Goal: Task Accomplishment & Management: Complete application form

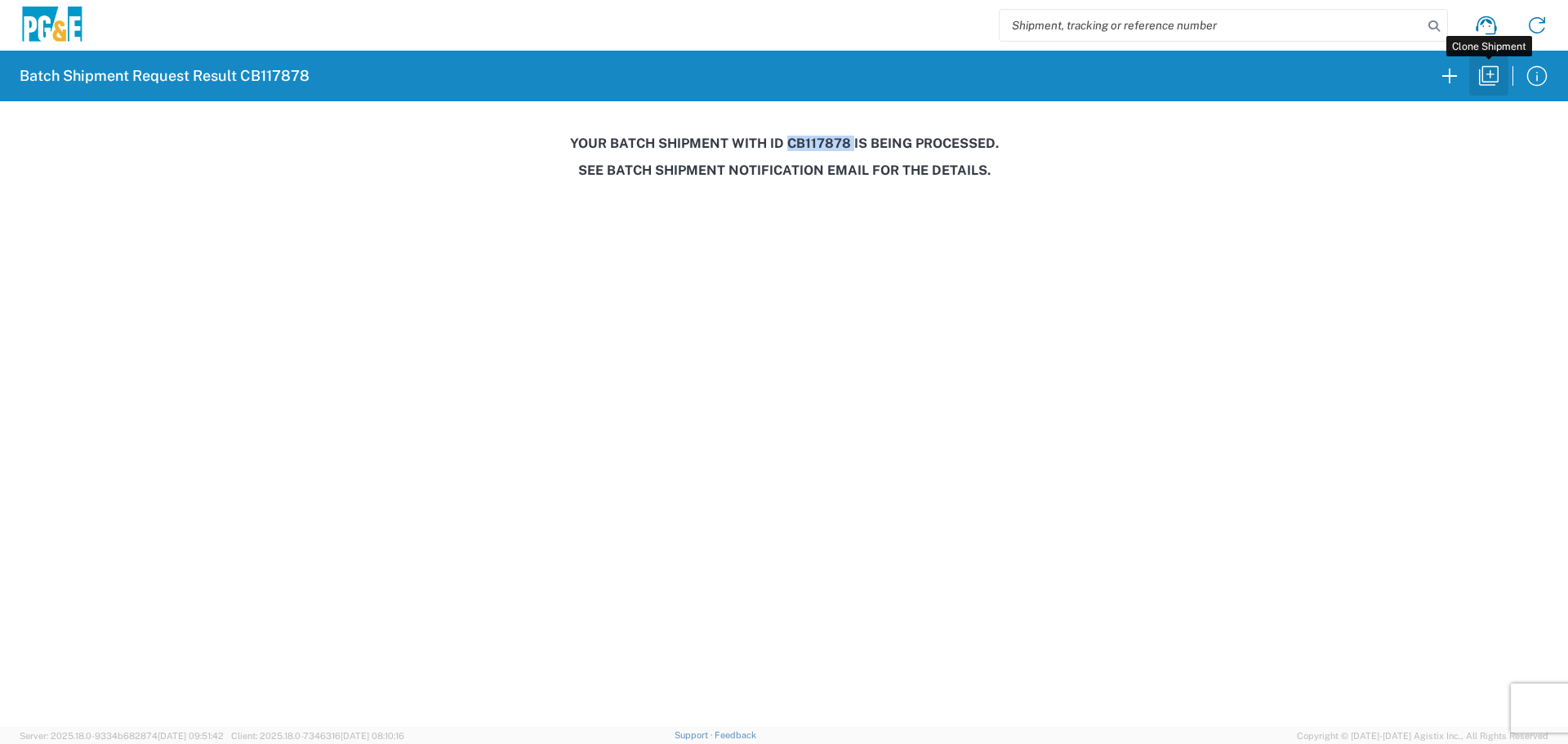
click at [1492, 90] on button "button" at bounding box center [1489, 76] width 39 height 39
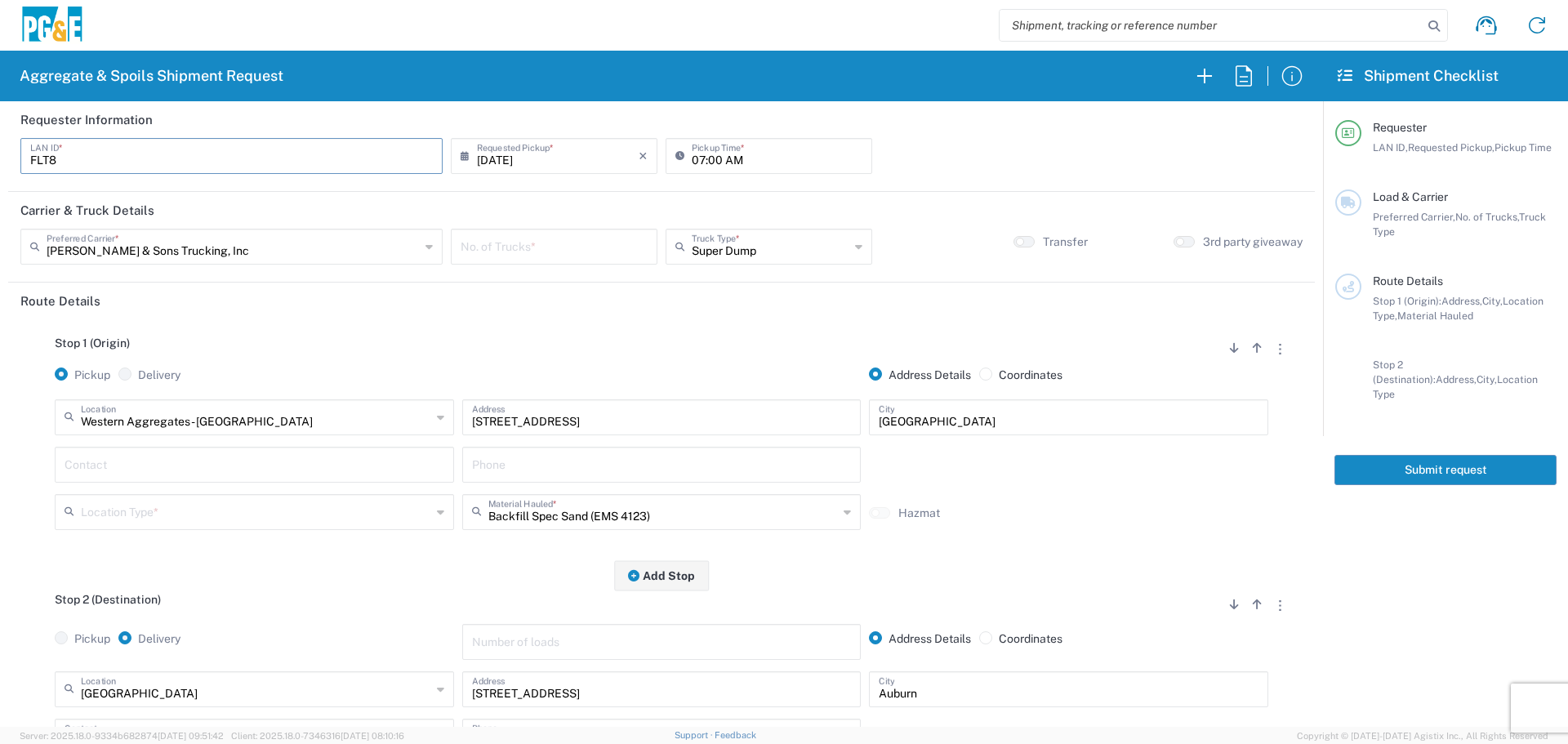
drag, startPoint x: 177, startPoint y: 150, endPoint x: 1, endPoint y: 160, distance: 176.3
click at [0, 161] on form "Requester Information FLT8 LAN ID * [DATE] × Requested Pickup * Cancel Apply 07…" at bounding box center [661, 415] width 1324 height 626
type input "D9B0"
click at [551, 248] on input "number" at bounding box center [554, 245] width 187 height 29
type input "2"
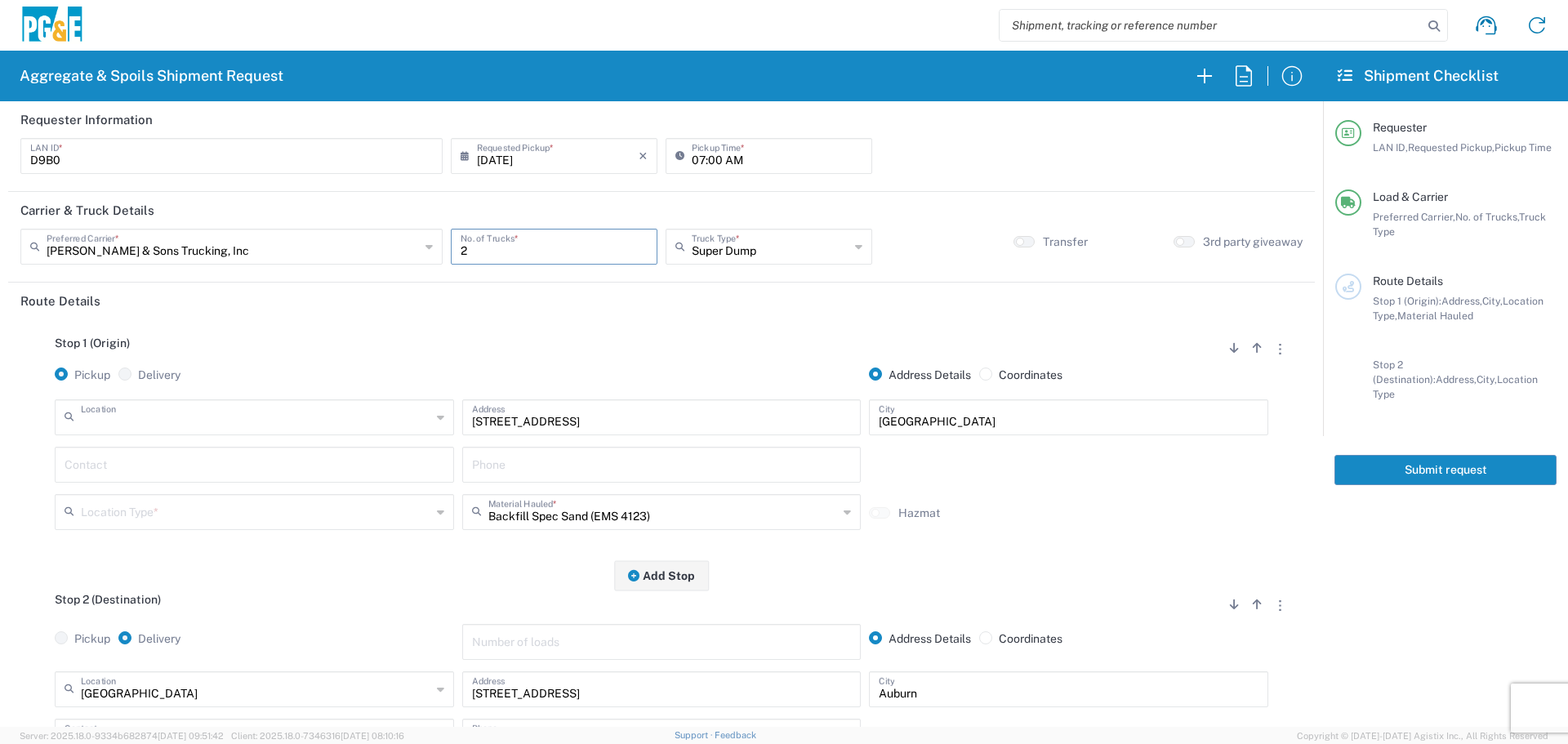
click at [282, 420] on input "text" at bounding box center [256, 415] width 350 height 29
click at [223, 482] on span "[GEOGRAPHIC_DATA]" at bounding box center [253, 481] width 391 height 25
type input "[GEOGRAPHIC_DATA]"
type input "[STREET_ADDRESS]"
type input "Auburn"
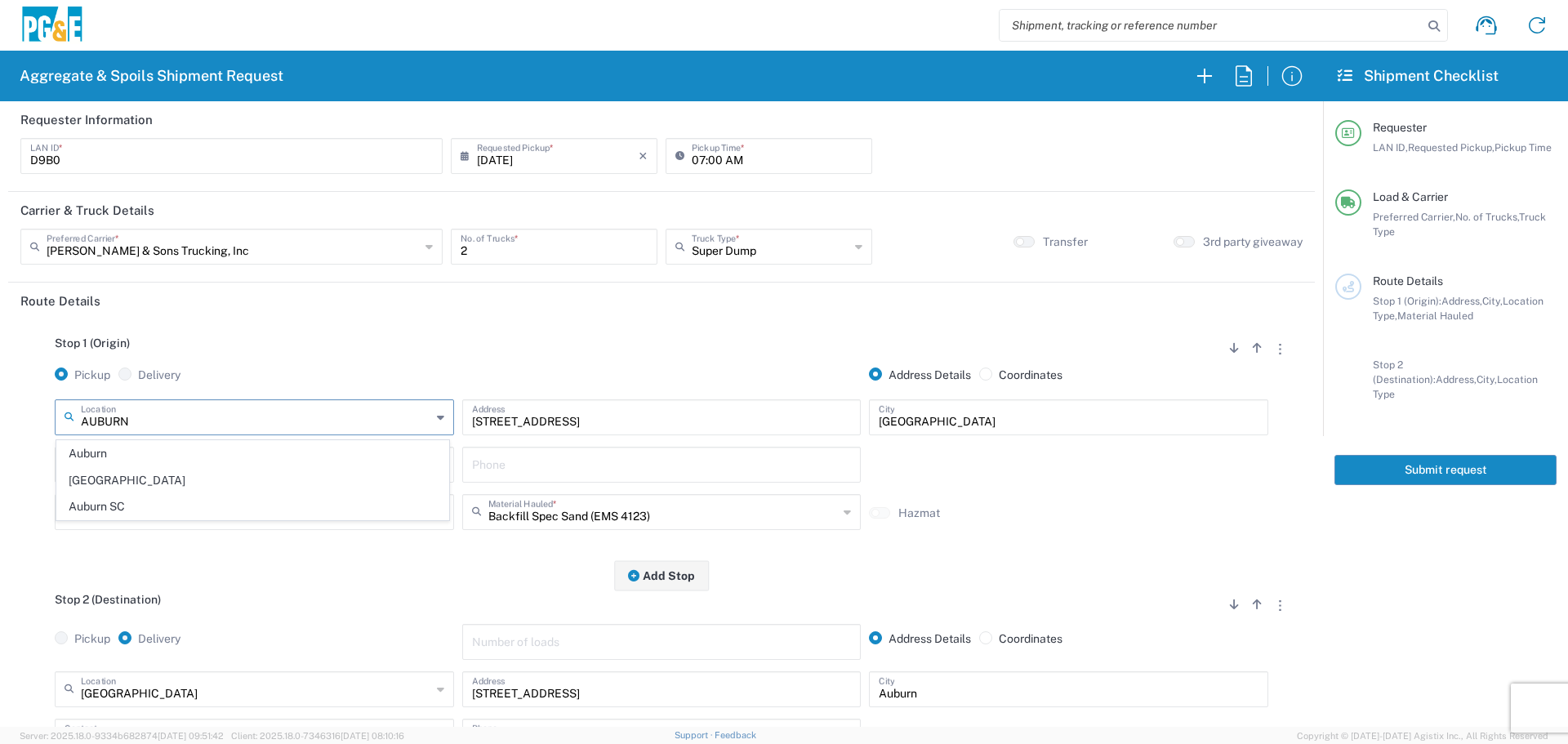
type input "Business No Loading Dock"
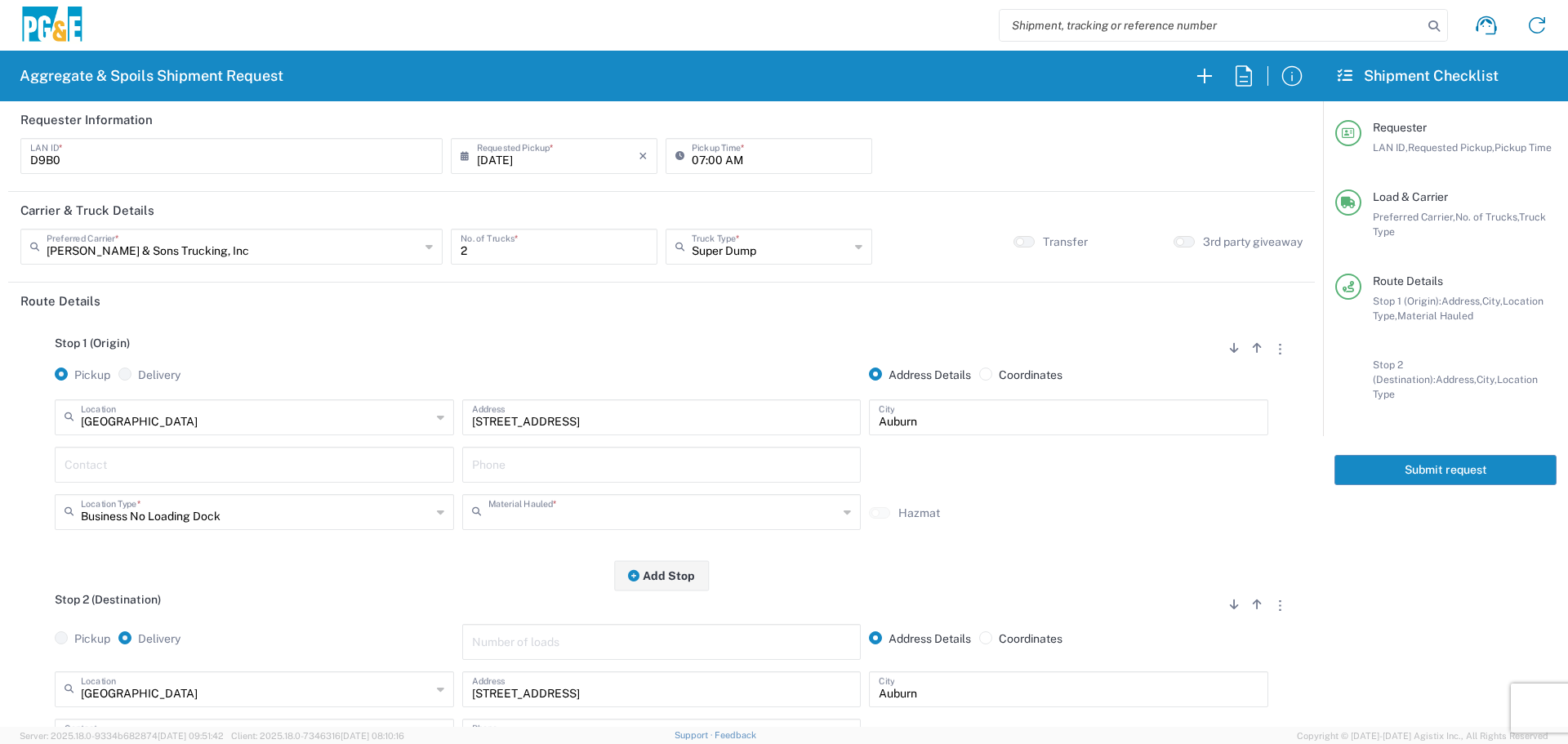
click at [586, 509] on input "text" at bounding box center [663, 510] width 350 height 29
click at [542, 493] on span "Dry Spoils" at bounding box center [655, 481] width 391 height 25
type input "Dry Spoils"
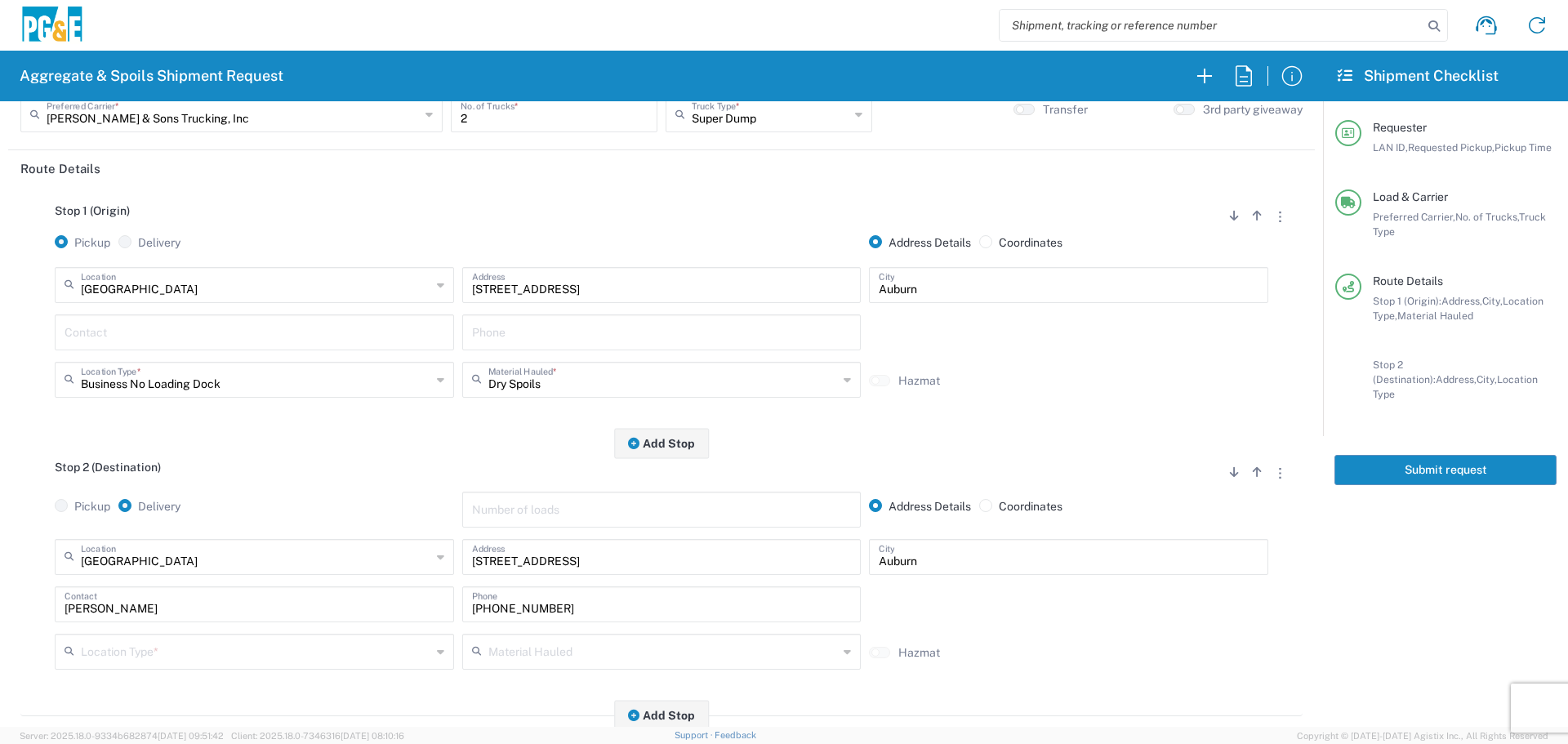
scroll to position [163, 0]
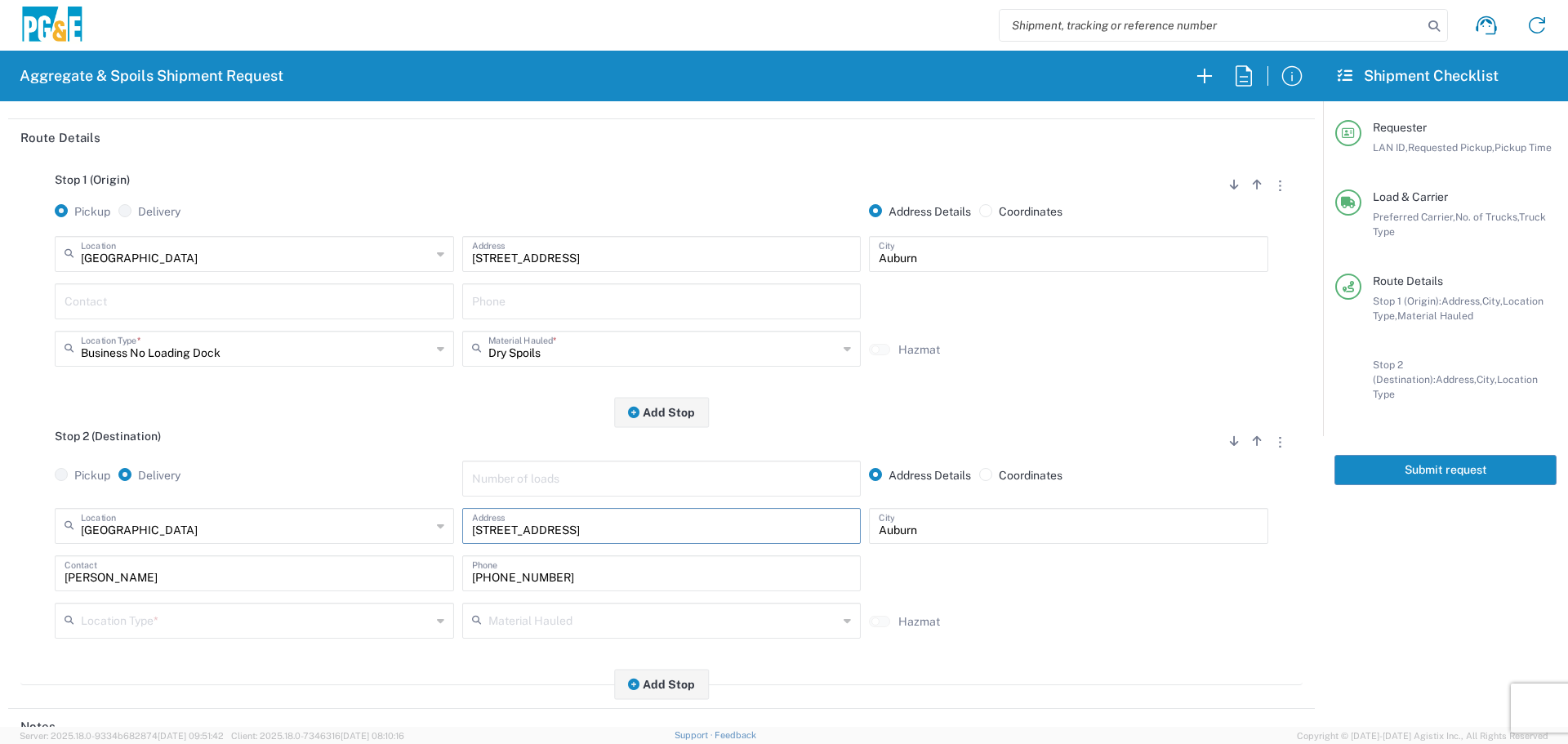
click at [623, 532] on input "[STREET_ADDRESS]" at bounding box center [661, 524] width 380 height 29
drag, startPoint x: 624, startPoint y: 531, endPoint x: 311, endPoint y: 518, distance: 313.3
click at [311, 518] on div "[GEOGRAPHIC_DATA] Location [GEOGRAPHIC_DATA] [STREET_ADDRESS][PERSON_NAME] - Qu…" at bounding box center [661, 532] width 1222 height 48
type input "[STREET_ADDRESS][PERSON_NAME]"
type input "[GEOGRAPHIC_DATA]"
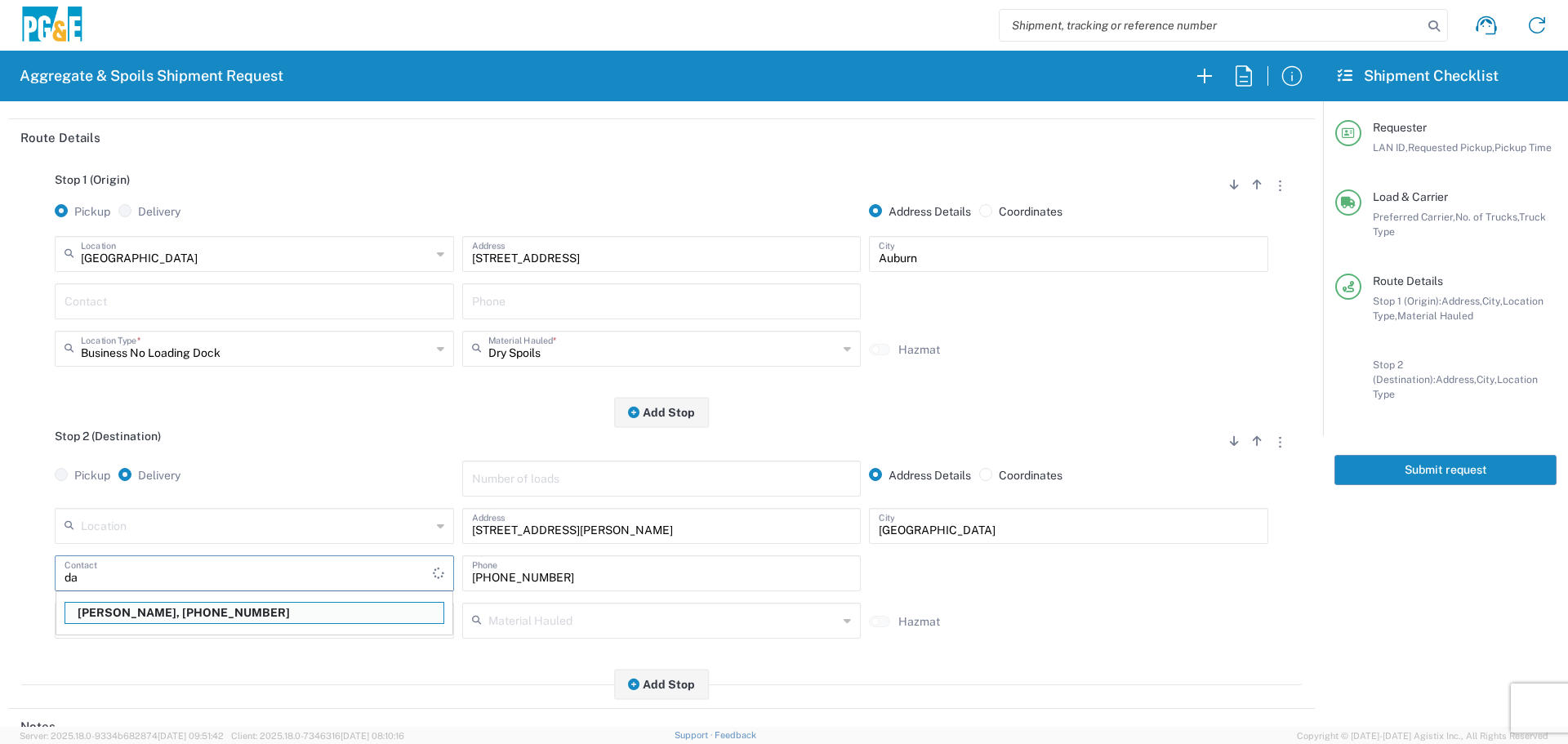
type input "d"
type input "[PERSON_NAME]"
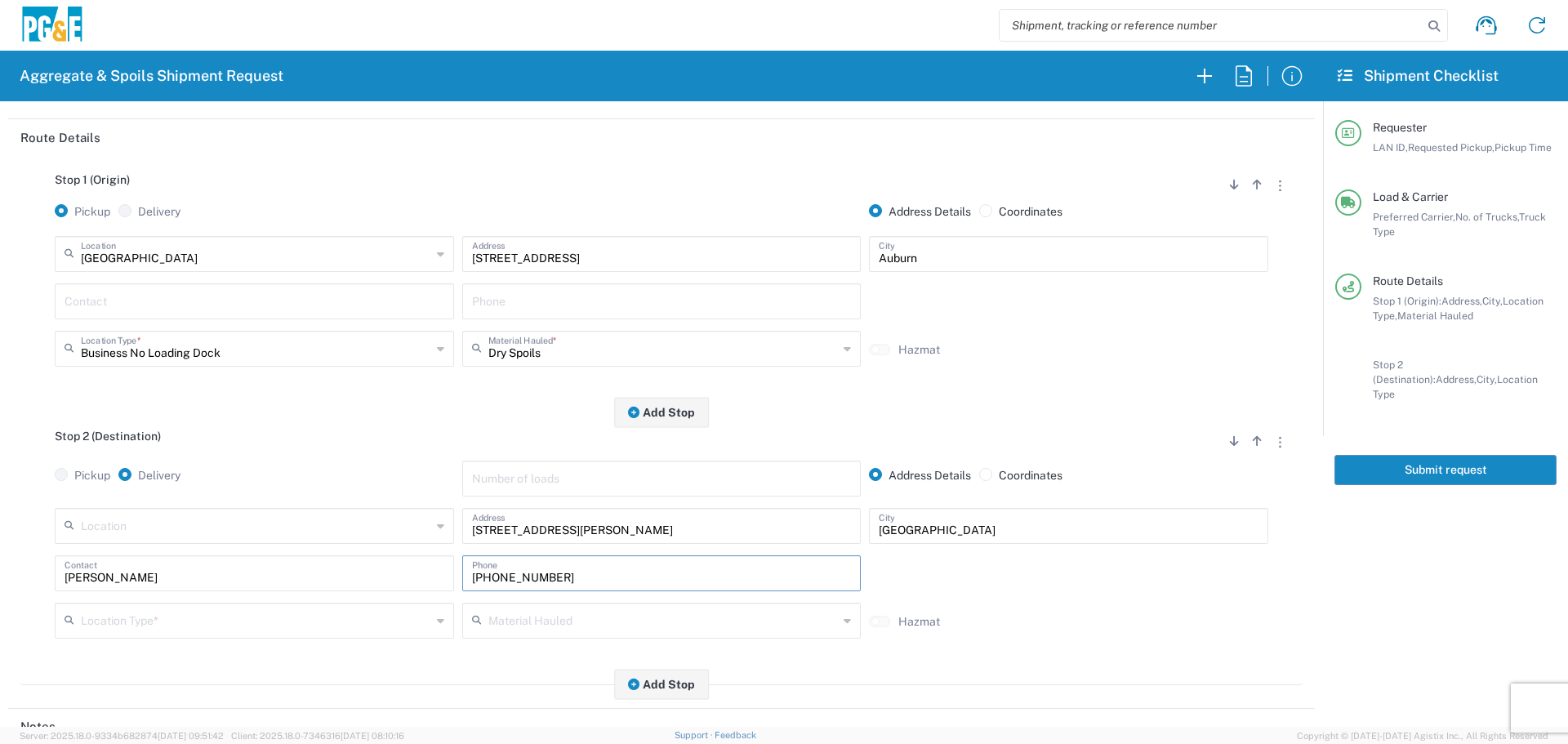
type input "[PHONE_NUMBER]"
click at [165, 612] on input "text" at bounding box center [256, 619] width 350 height 29
click at [168, 556] on span "Other" at bounding box center [253, 562] width 391 height 25
type input "Other"
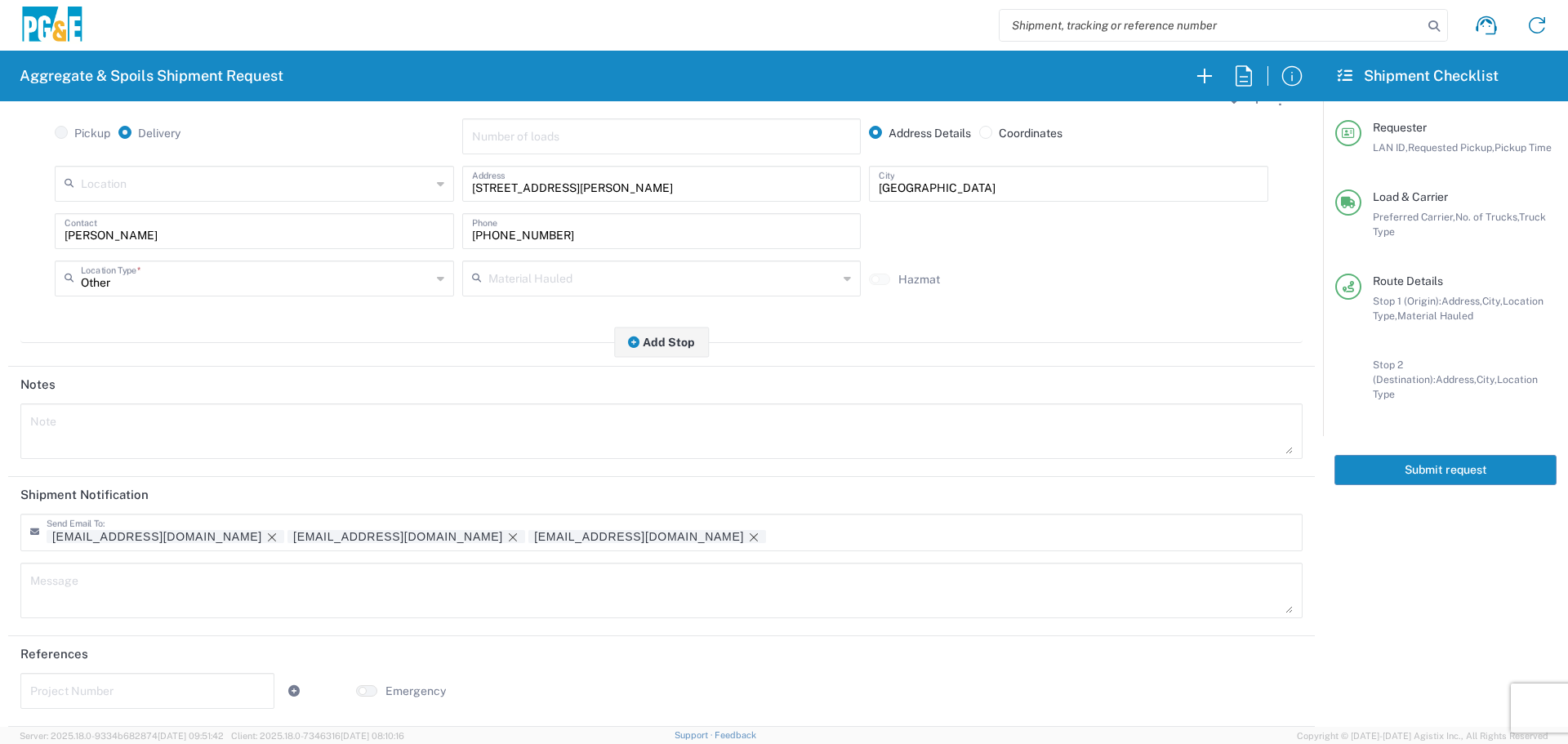
scroll to position [508, 0]
click at [509, 538] on icon "Remove tag" at bounding box center [513, 537] width 8 height 8
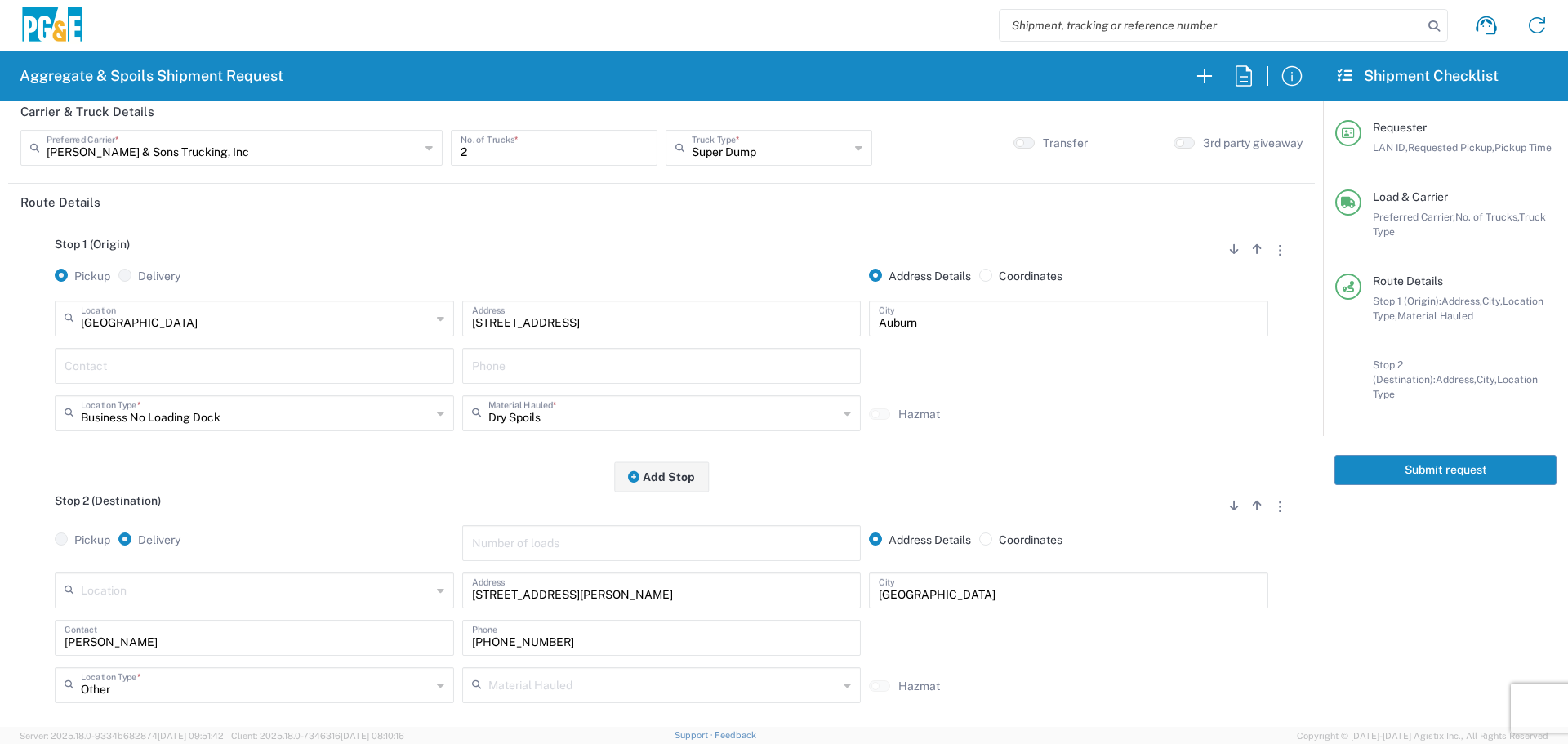
scroll to position [0, 0]
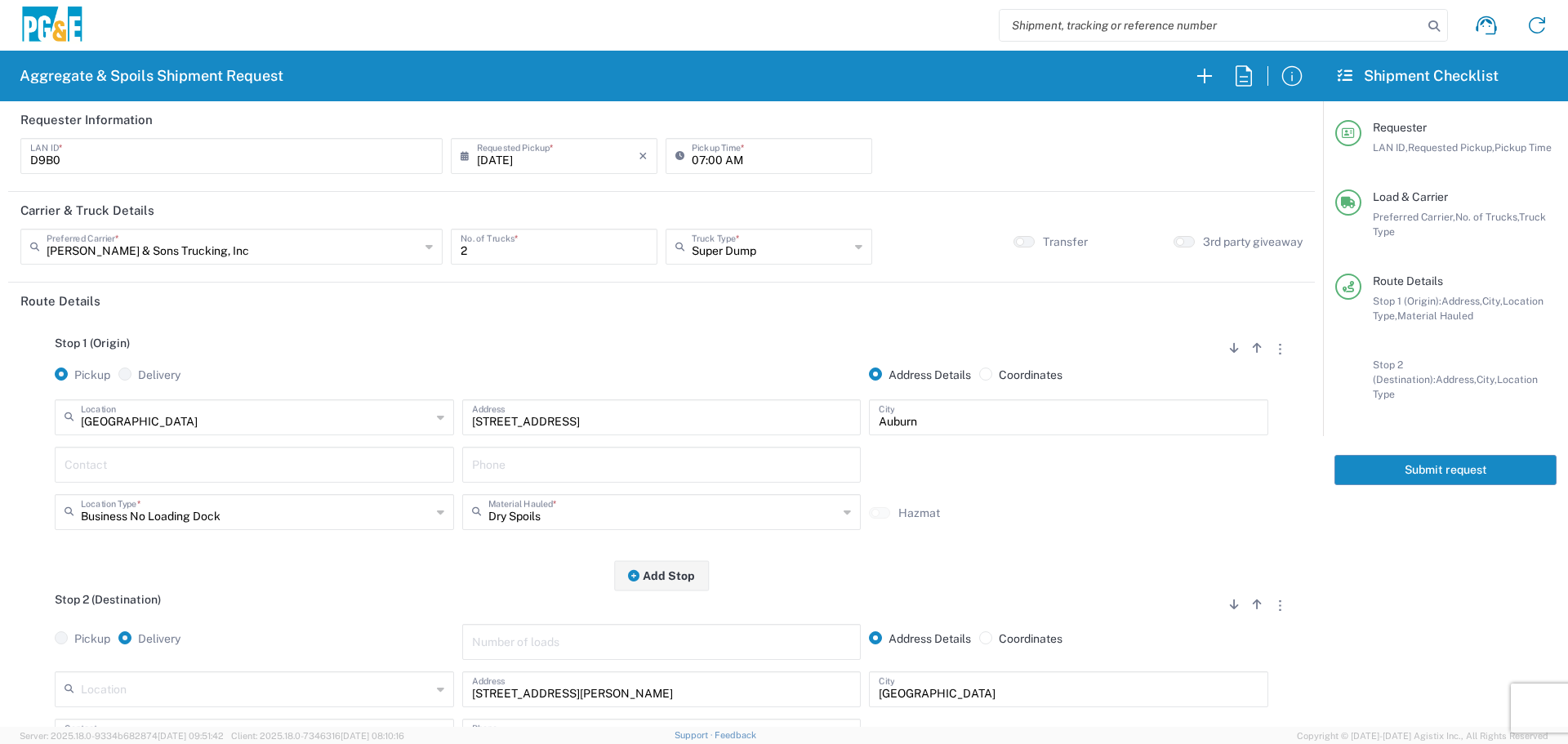
click at [1460, 464] on button "Submit request" at bounding box center [1446, 469] width 223 height 30
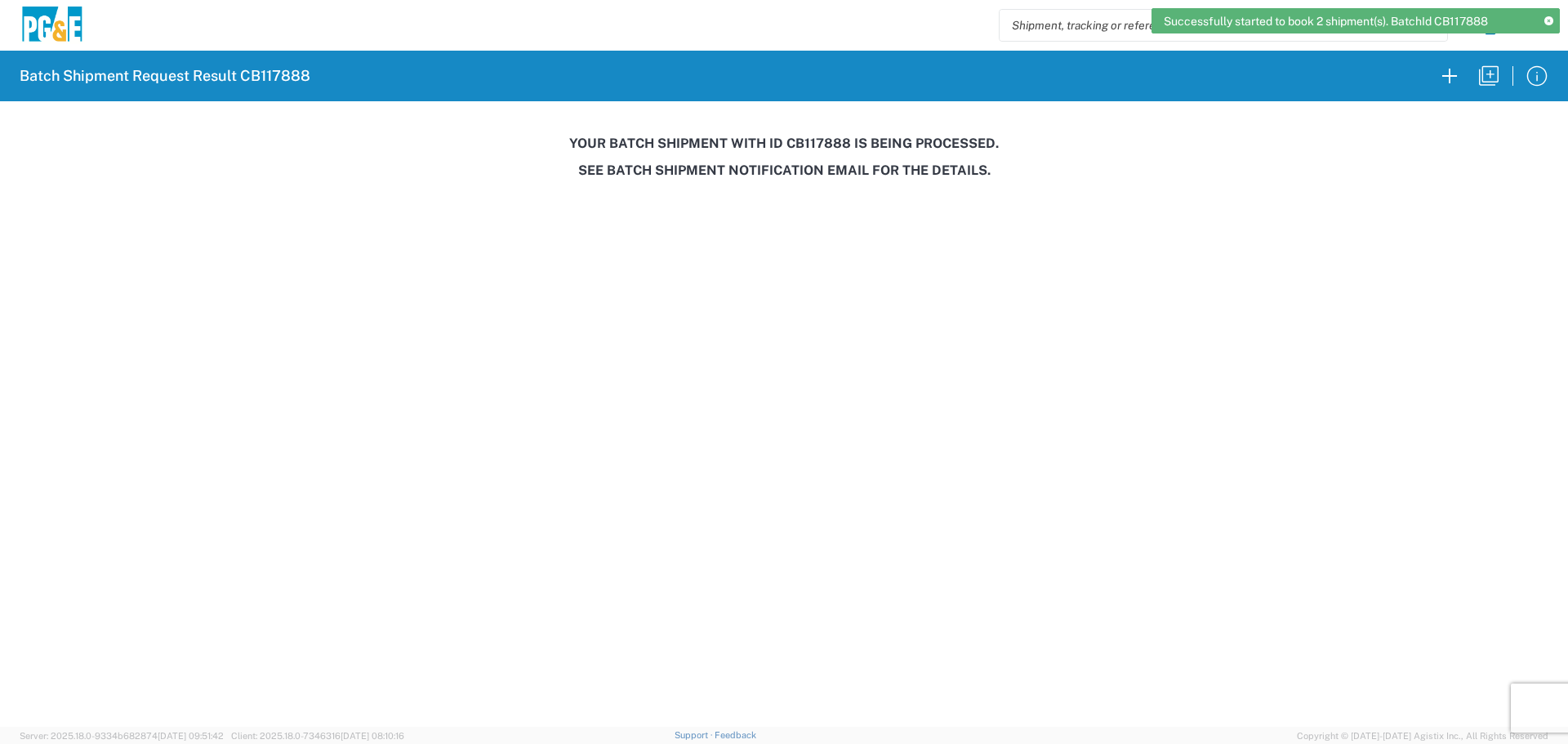
click at [817, 143] on h3 "Your batch shipment with id CB117888 is being processed." at bounding box center [784, 143] width 1545 height 16
click at [817, 143] on h3 "Your batch shipment with id CB117888 is being processed." at bounding box center [784, 143] width 1545 height 16
copy h3 "CB117888"
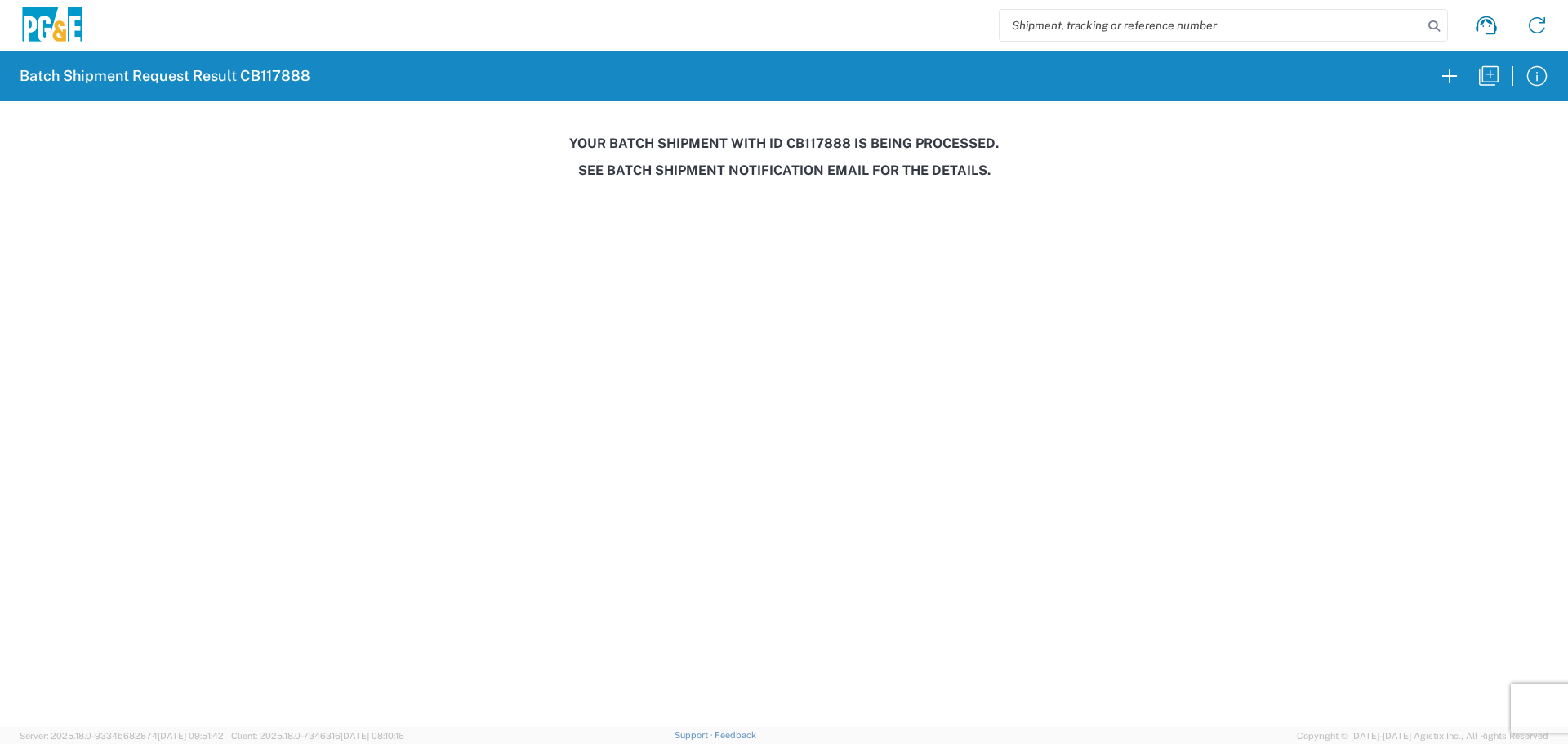
click at [1228, 451] on agx-forms-host "Batch Shipment Request Result CB117888 Your batch shipment with id CB117888 is …" at bounding box center [784, 372] width 1568 height 744
